Goal: Task Accomplishment & Management: Manage account settings

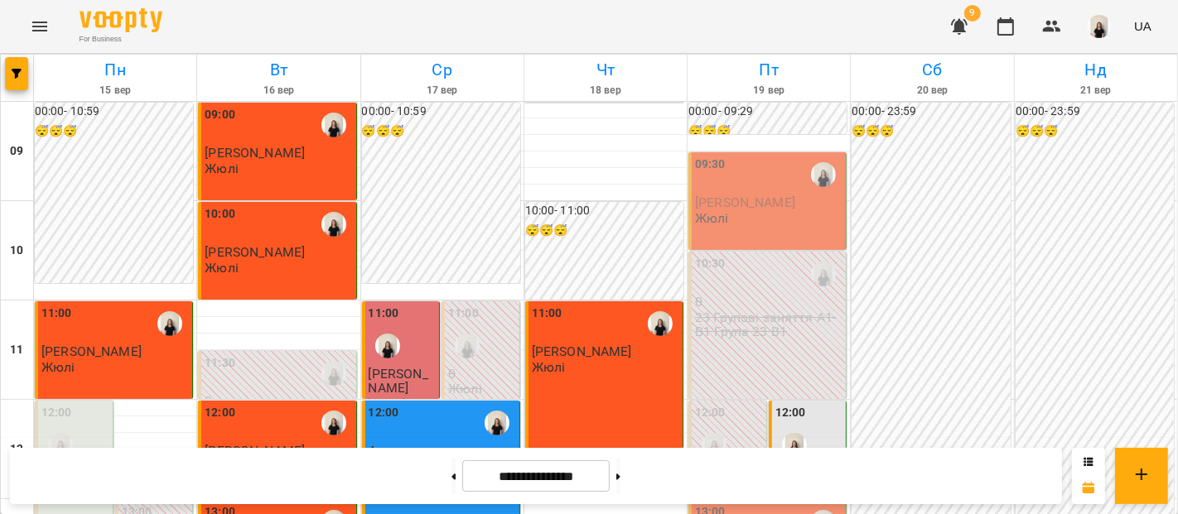
scroll to position [738, 0]
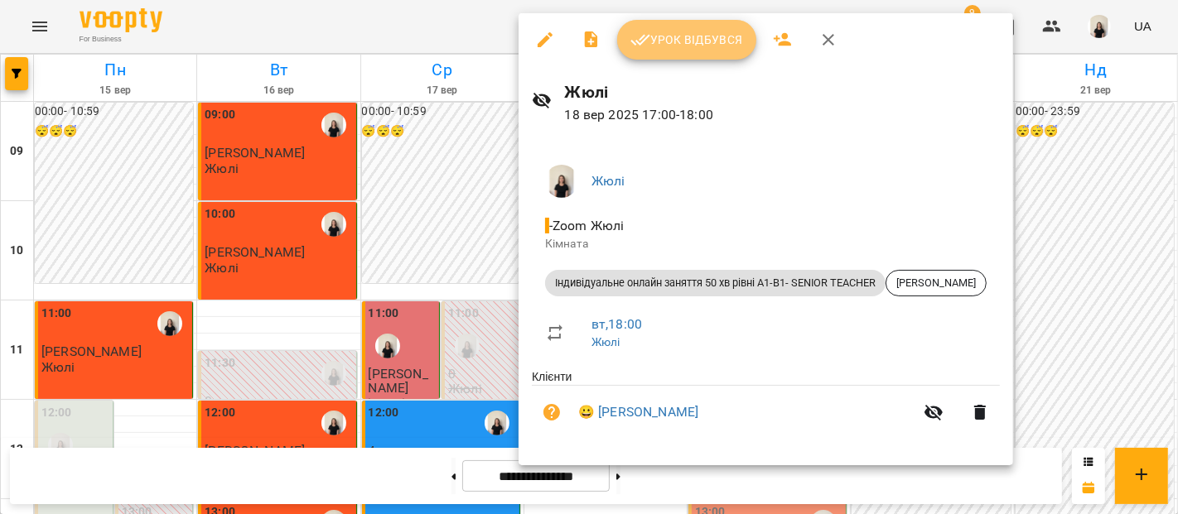
click at [705, 48] on span "Урок відбувся" at bounding box center [686, 40] width 113 height 20
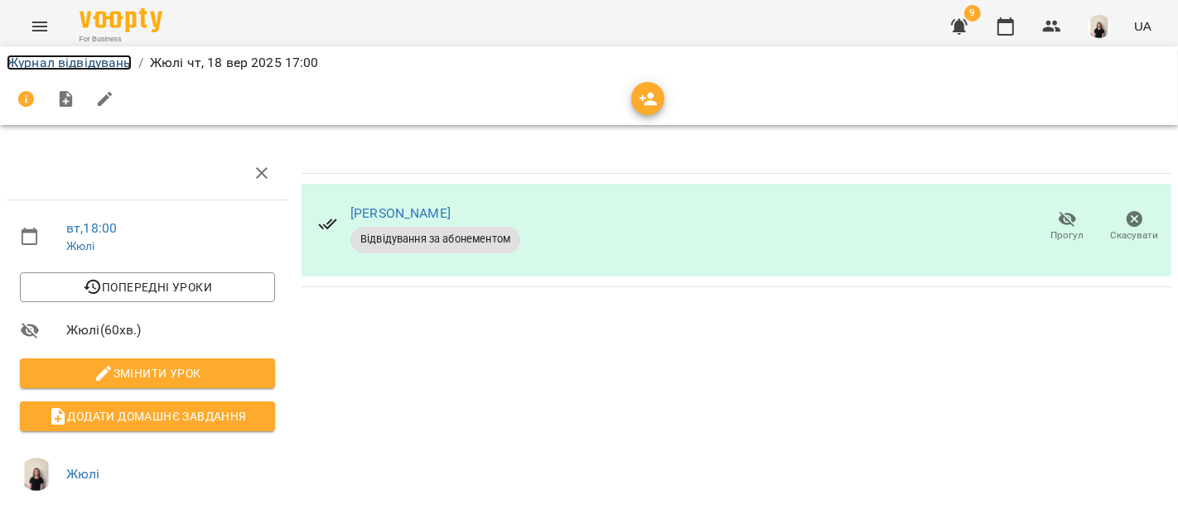
click at [104, 67] on link "Журнал відвідувань" at bounding box center [69, 63] width 125 height 16
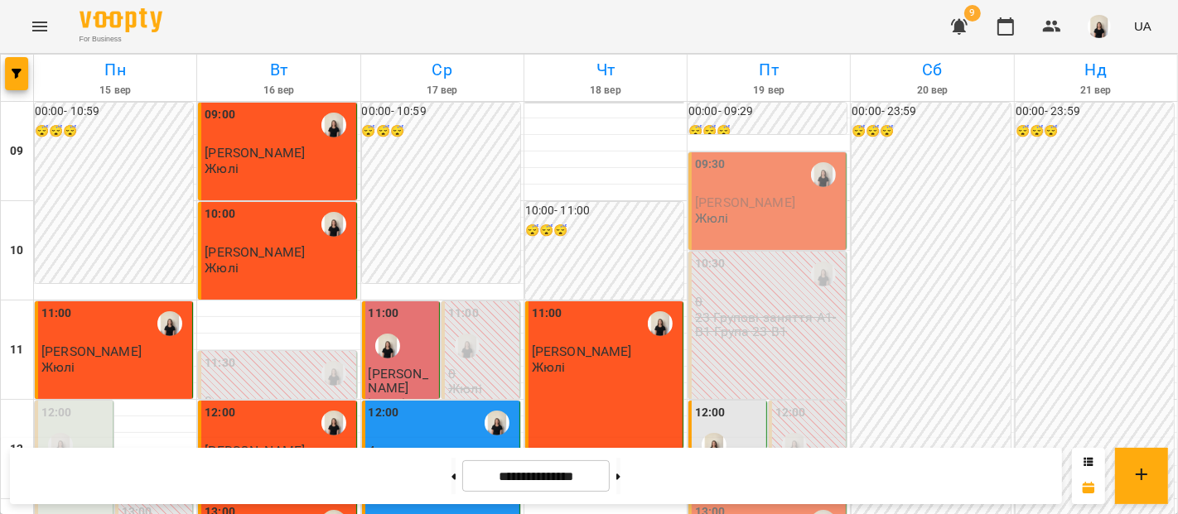
scroll to position [716, 0]
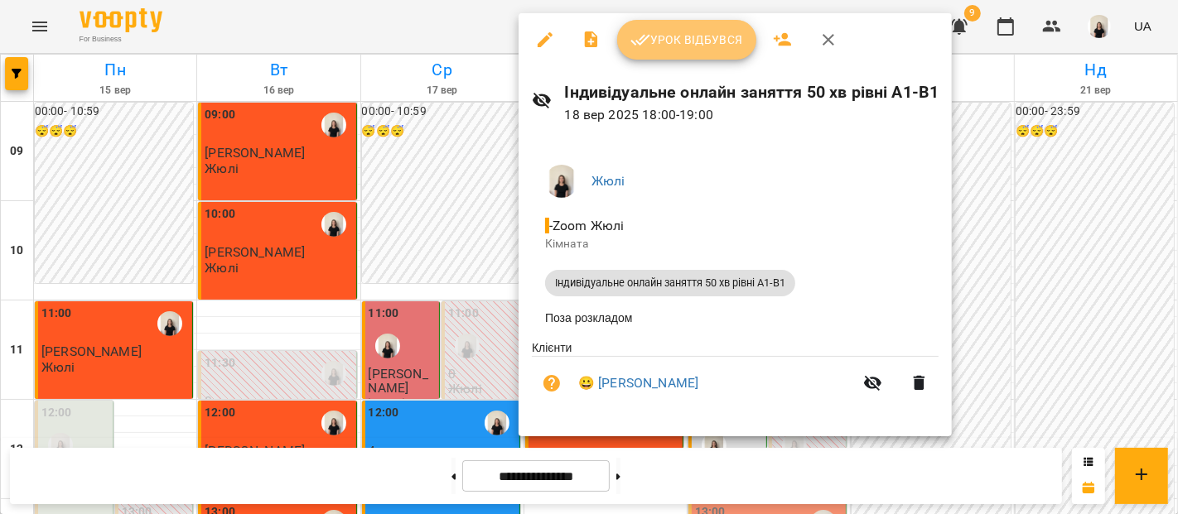
click at [704, 36] on span "Урок відбувся" at bounding box center [686, 40] width 113 height 20
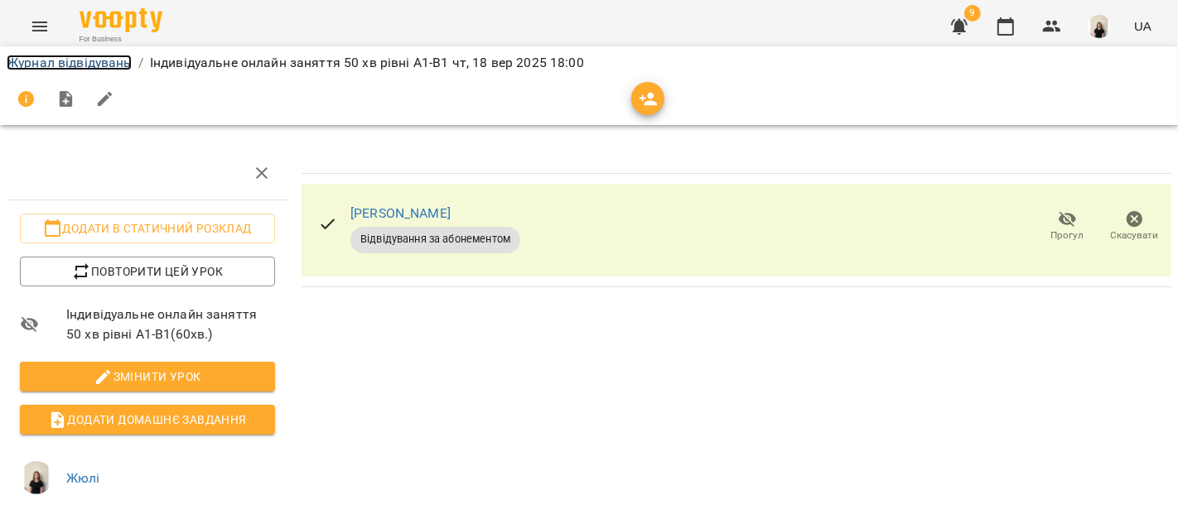
click at [74, 60] on link "Журнал відвідувань" at bounding box center [69, 63] width 125 height 16
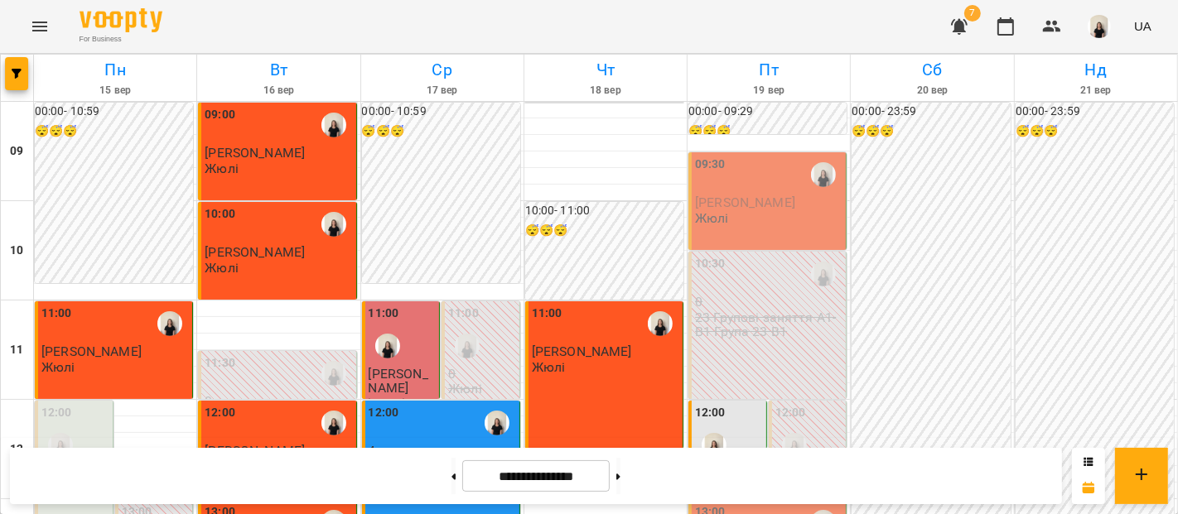
scroll to position [896, 0]
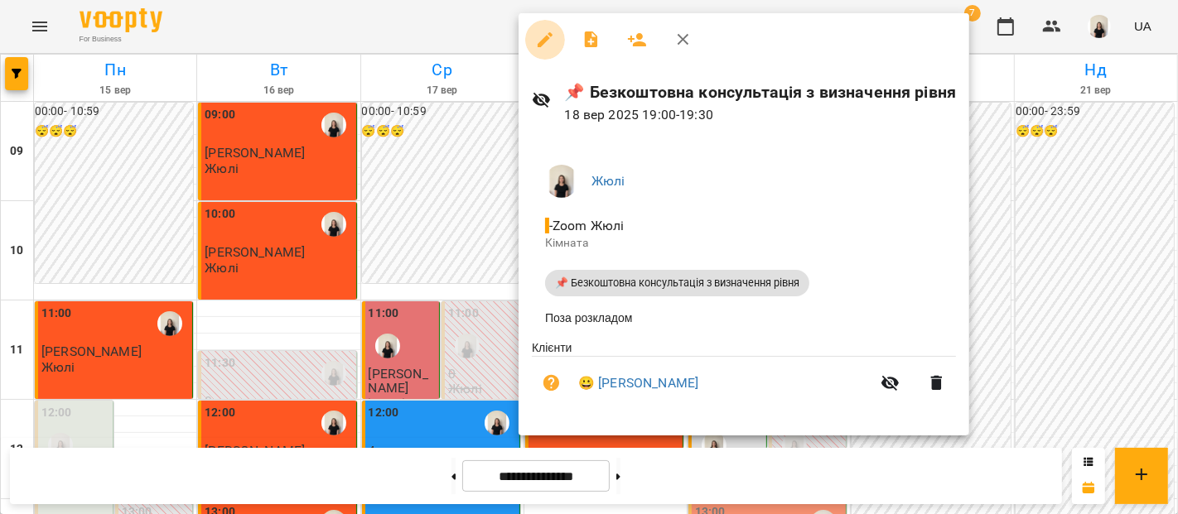
click at [536, 53] on button "button" at bounding box center [545, 40] width 40 height 40
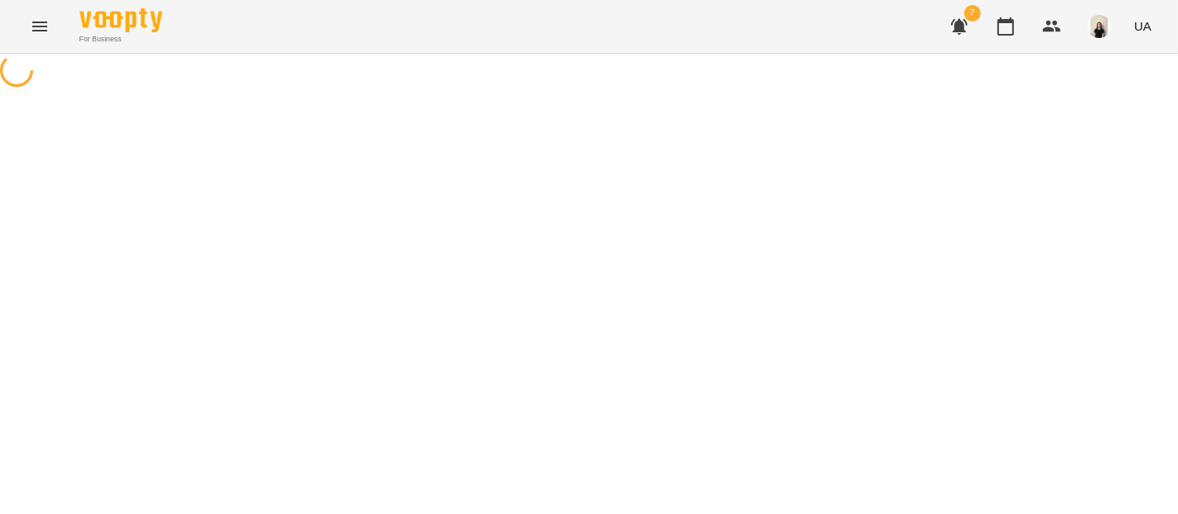
select select "**********"
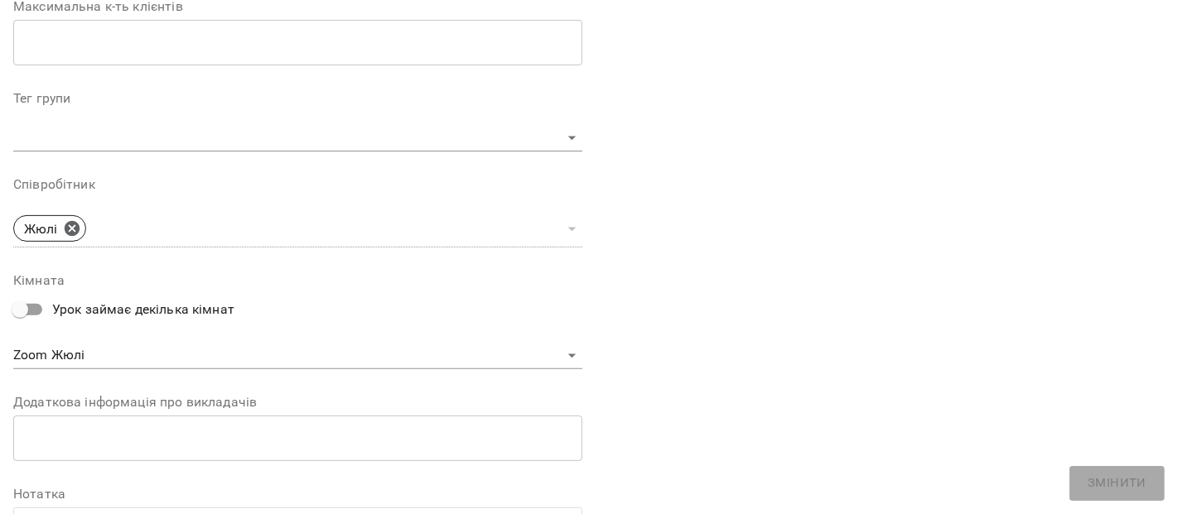
scroll to position [658, 0]
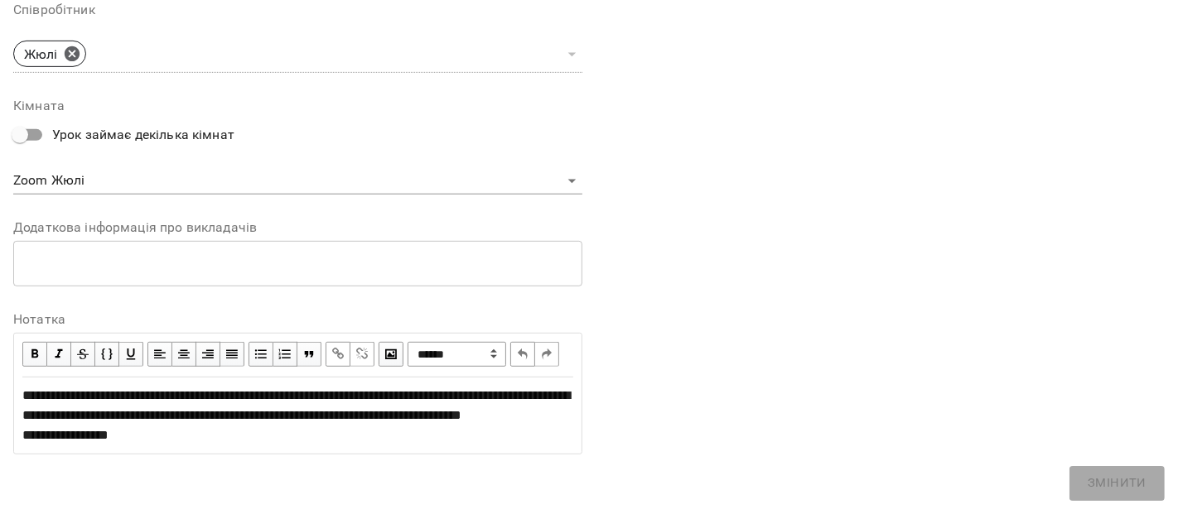
click at [523, 337] on div "**********" at bounding box center [297, 356] width 551 height 44
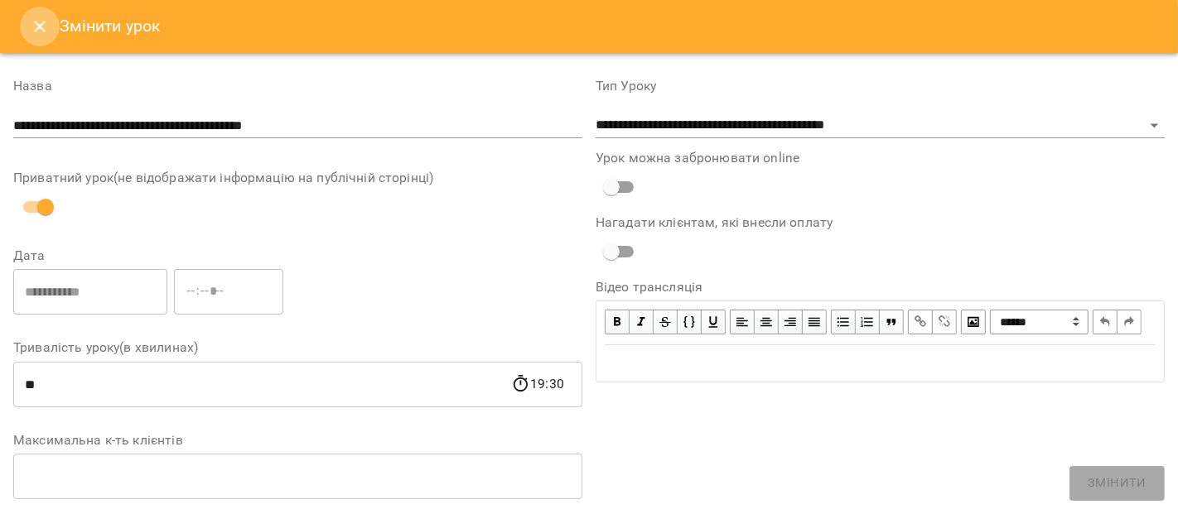
click at [51, 36] on button "Close" at bounding box center [40, 27] width 40 height 40
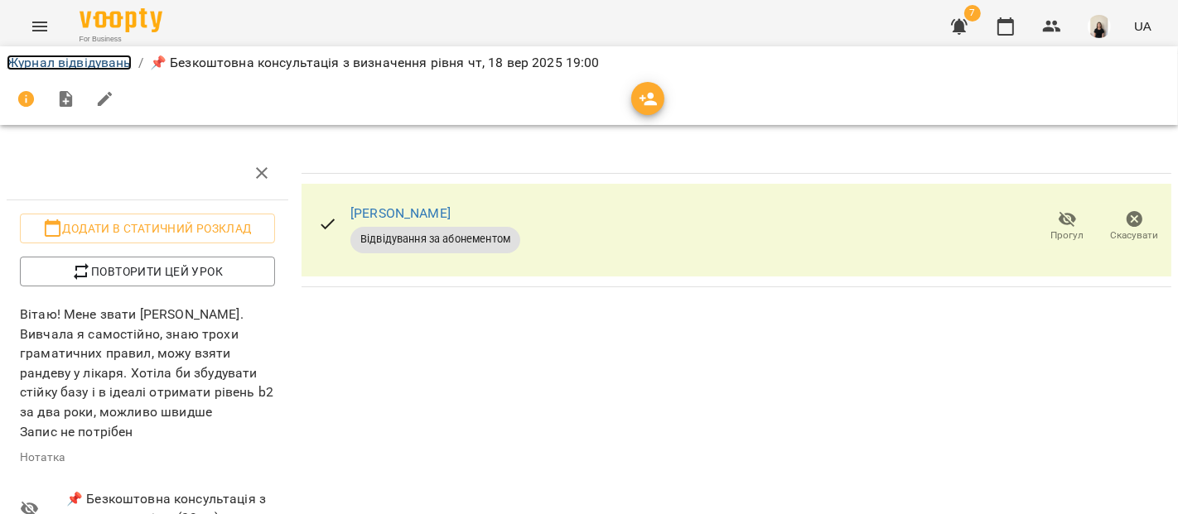
click at [59, 60] on link "Журнал відвідувань" at bounding box center [69, 63] width 125 height 16
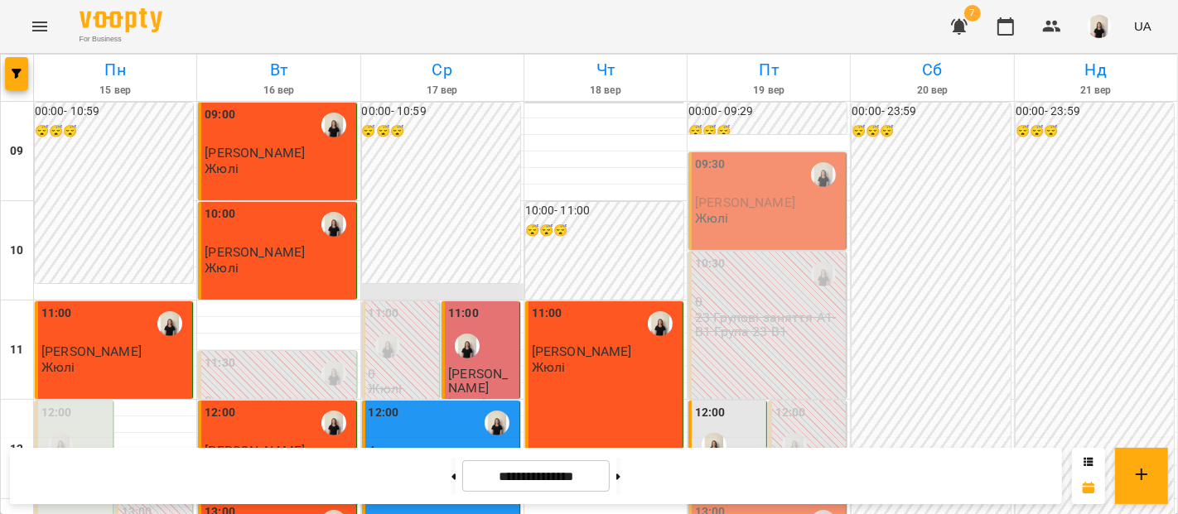
scroll to position [798, 0]
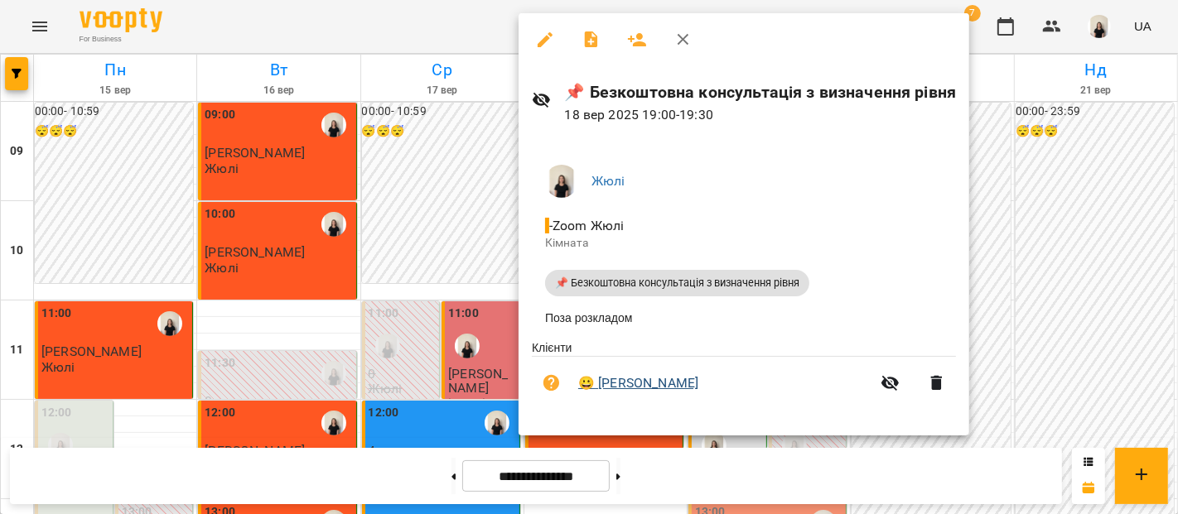
drag, startPoint x: 729, startPoint y: 389, endPoint x: 596, endPoint y: 393, distance: 132.6
click at [596, 393] on span "😀 Богдана Задворних" at bounding box center [724, 384] width 292 height 20
copy link "[PERSON_NAME]"
click at [667, 34] on button "button" at bounding box center [684, 40] width 40 height 40
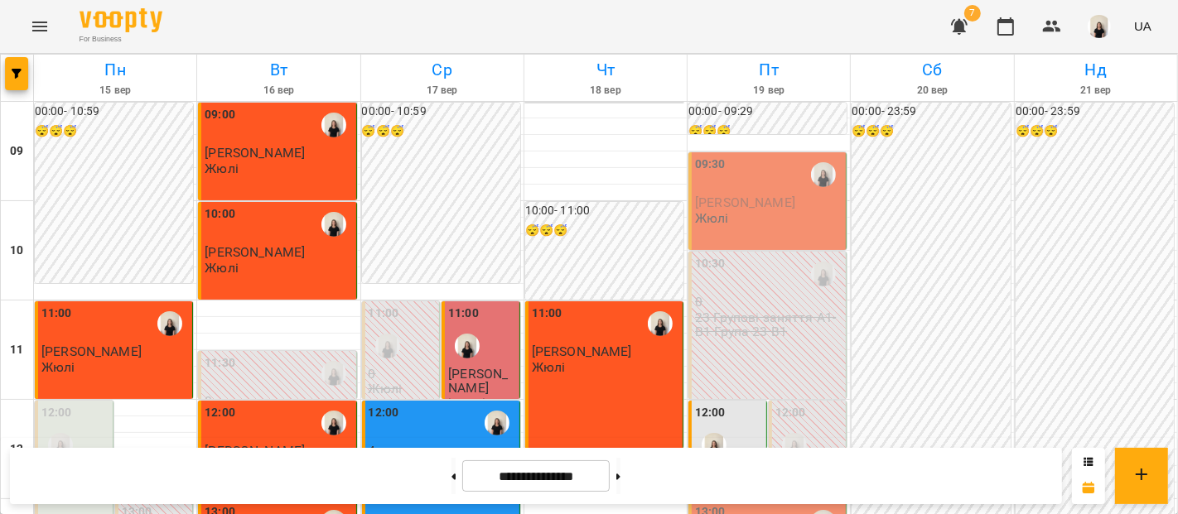
scroll to position [0, 0]
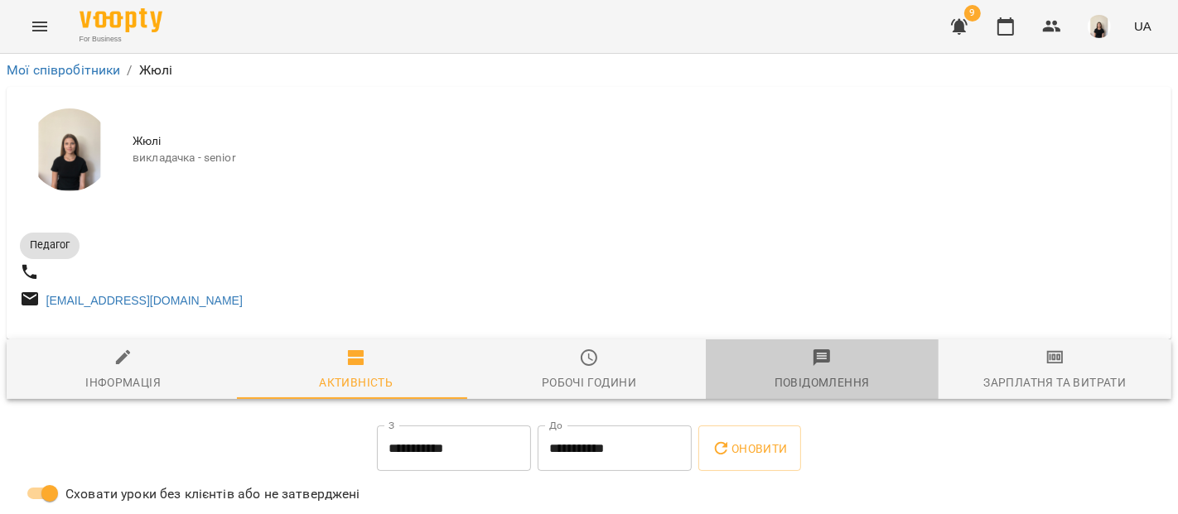
click at [835, 374] on span "Повідомлення" at bounding box center [822, 370] width 213 height 45
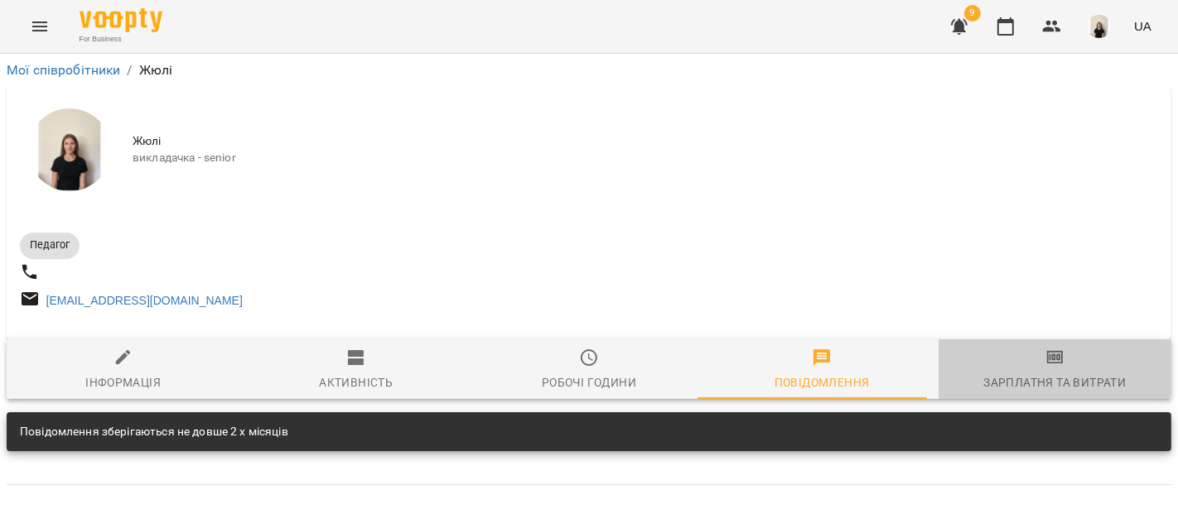
click at [1047, 364] on icon "button" at bounding box center [1055, 357] width 17 height 13
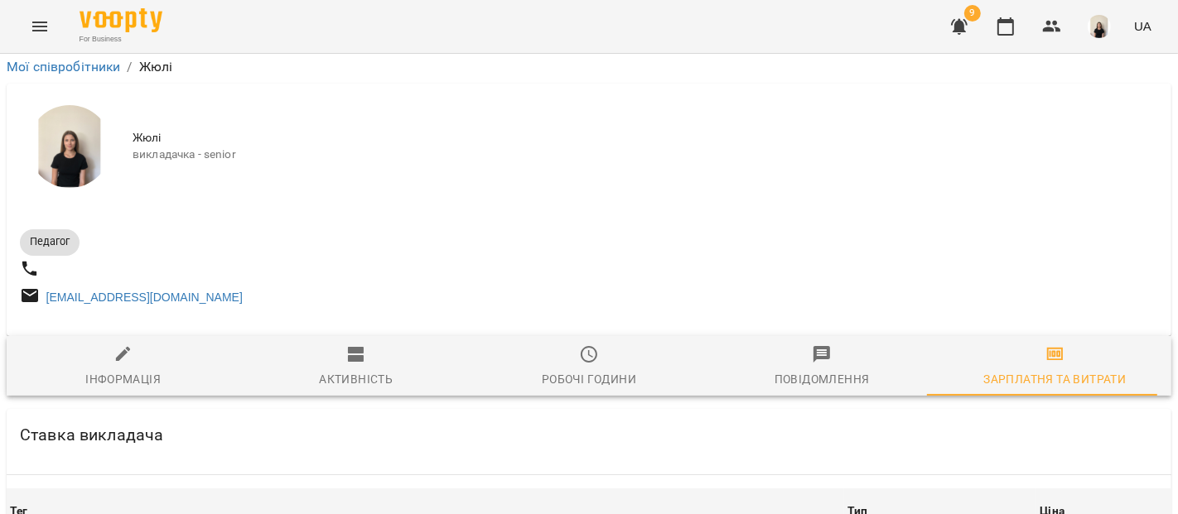
scroll to position [2343, 0]
